Goal: Transaction & Acquisition: Obtain resource

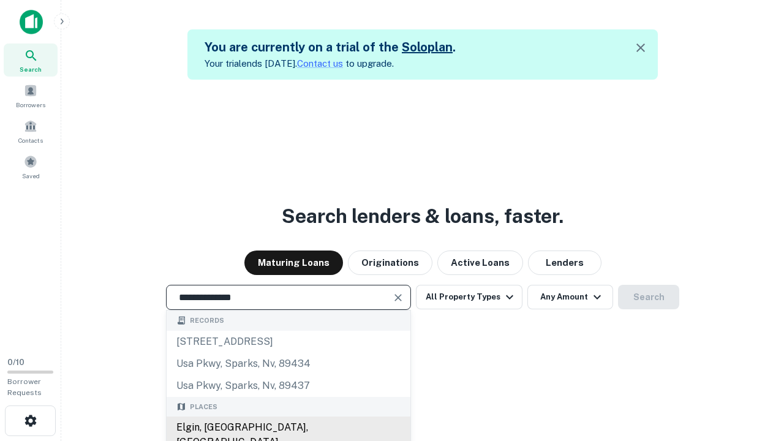
click at [288, 427] on div "Elgin, [GEOGRAPHIC_DATA], [GEOGRAPHIC_DATA]" at bounding box center [289, 434] width 244 height 37
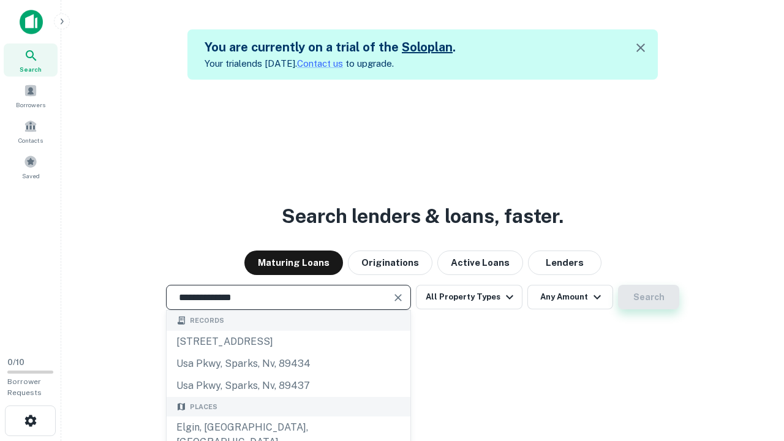
type input "**********"
click at [618, 285] on button "Search" at bounding box center [648, 297] width 61 height 24
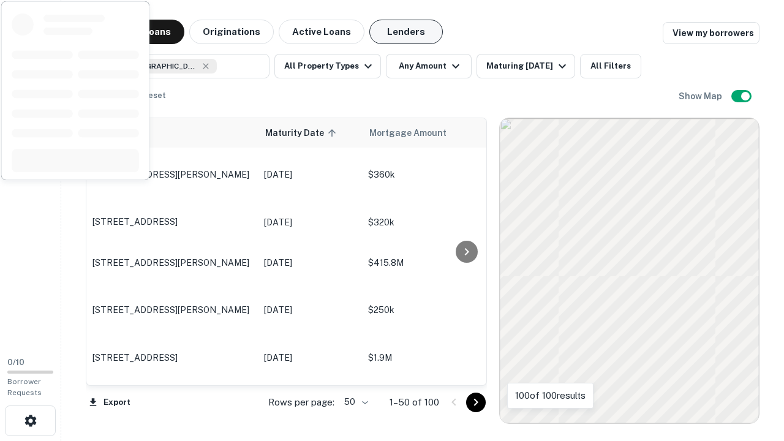
click at [406, 32] on button "Lenders" at bounding box center [405, 32] width 73 height 24
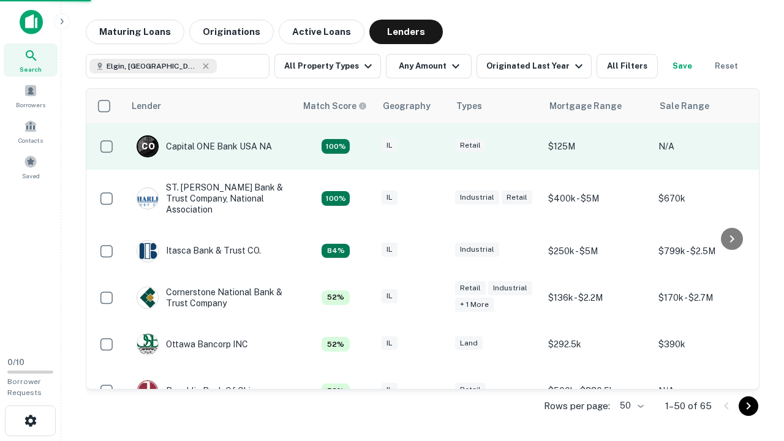
click at [435, 146] on div "IL" at bounding box center [411, 146] width 61 height 17
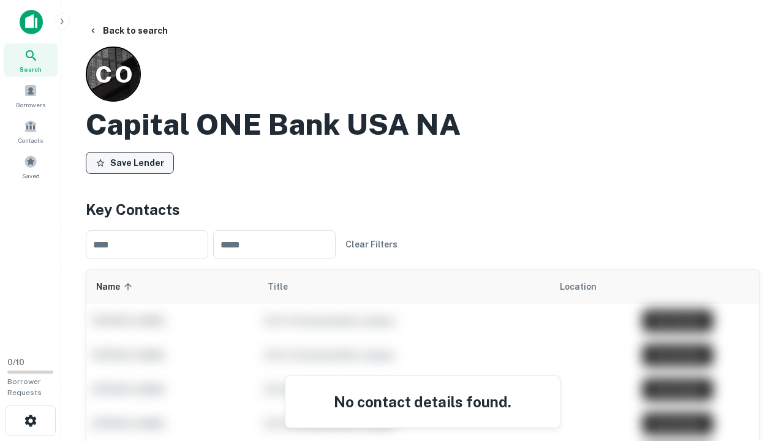
click at [130, 162] on button "Save Lender" at bounding box center [130, 163] width 88 height 22
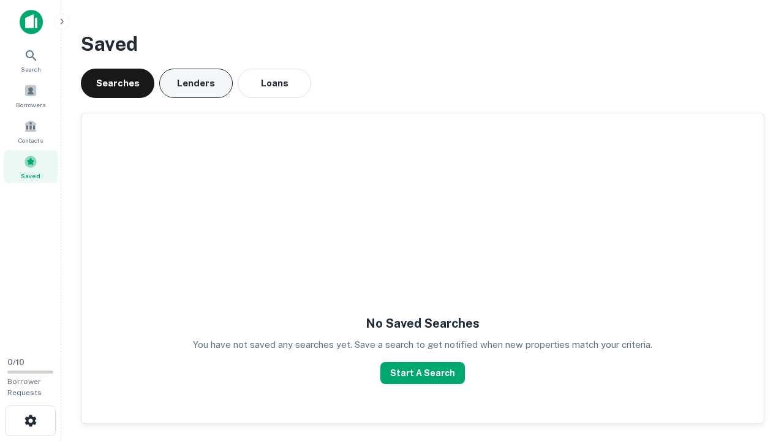
click at [196, 83] on button "Lenders" at bounding box center [195, 83] width 73 height 29
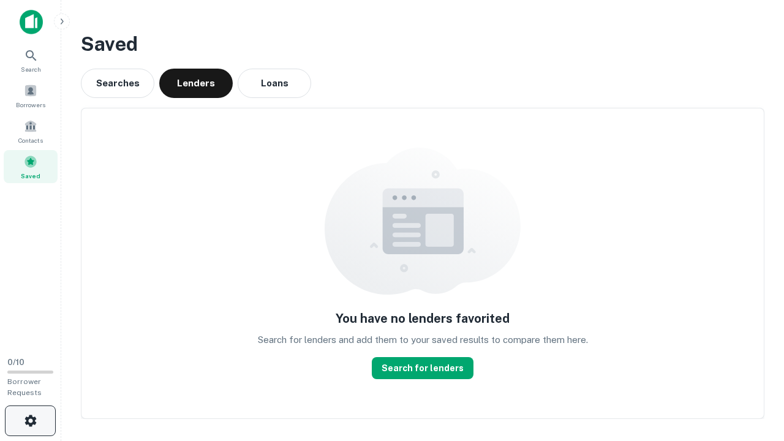
click at [30, 421] on icon "button" at bounding box center [30, 420] width 15 height 15
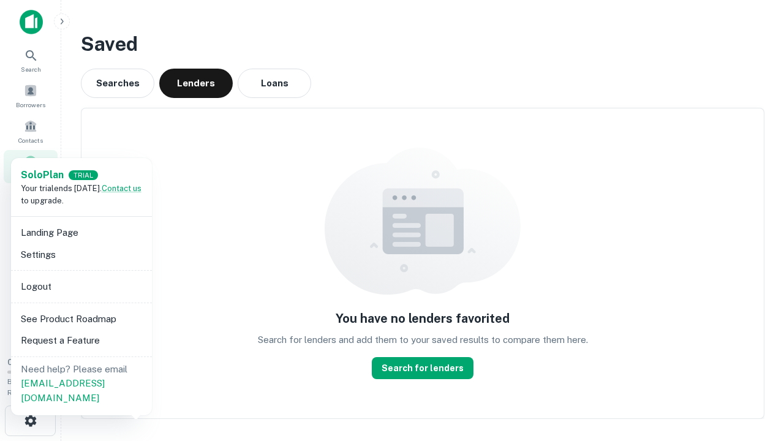
click at [81, 286] on li "Logout" at bounding box center [81, 287] width 131 height 22
